Goal: Information Seeking & Learning: Learn about a topic

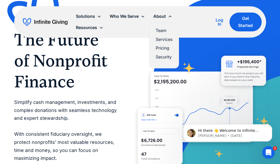
click at [164, 15] on div "About" at bounding box center [159, 16] width 13 height 7
click at [166, 37] on link "Services" at bounding box center [164, 38] width 17 height 7
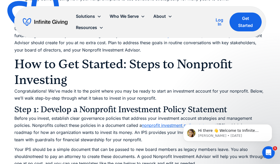
scroll to position [1449, 0]
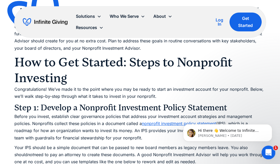
click at [266, 152] on icon "Open Intercom Messenger" at bounding box center [268, 152] width 4 height 4
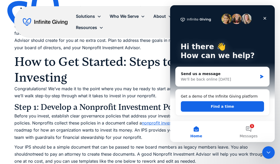
scroll to position [1449, 0]
click at [264, 18] on icon "Close" at bounding box center [265, 18] width 4 height 4
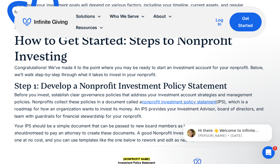
scroll to position [1471, 0]
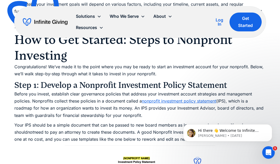
click at [44, 105] on p "Before you invest, establish clear governance policies that address your invest…" at bounding box center [139, 105] width 251 height 29
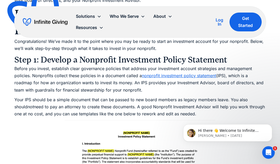
scroll to position [1499, 0]
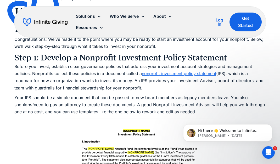
click at [151, 71] on link "nonprofit investment policy statement" at bounding box center [179, 73] width 74 height 5
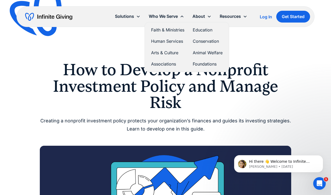
click at [201, 65] on link "Foundations" at bounding box center [208, 63] width 30 height 7
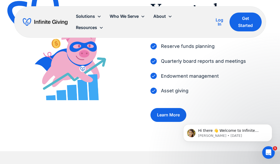
scroll to position [233, 0]
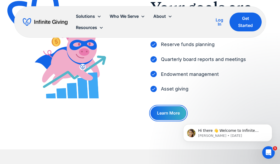
click at [165, 112] on link "Learn More" at bounding box center [168, 113] width 36 height 14
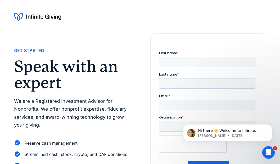
click at [76, 91] on div "Get Started Speak with an expert We are a Registered Investment Advisor for Non…" at bounding box center [72, 88] width 116 height 82
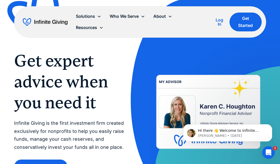
click at [218, 24] on div "Log In" at bounding box center [220, 22] width 12 height 8
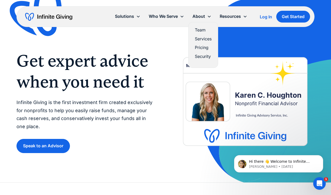
click at [206, 50] on link "Pricing" at bounding box center [203, 47] width 17 height 7
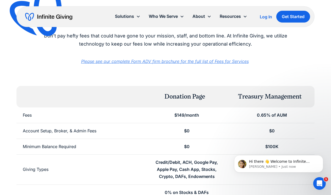
scroll to position [1, 0]
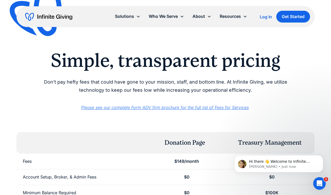
click at [203, 106] on em "Please see our complete Form ADV firm brochure for the full list of Fees for Se…" at bounding box center [164, 107] width 167 height 5
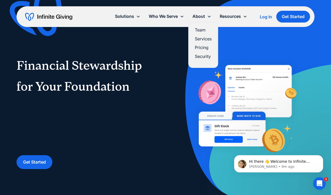
click at [198, 30] on link "Team" at bounding box center [203, 29] width 17 height 7
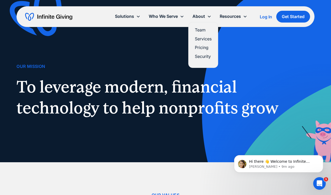
click at [203, 36] on link "Services" at bounding box center [203, 38] width 17 height 7
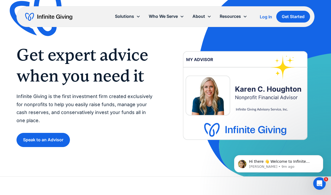
scroll to position [8, 0]
